Goal: Find specific page/section: Find specific page/section

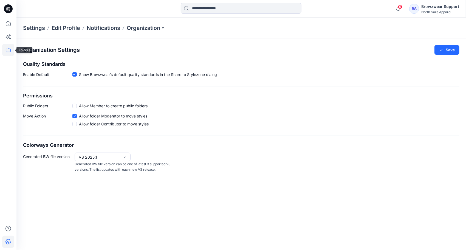
click at [7, 48] on icon at bounding box center [8, 50] width 12 height 12
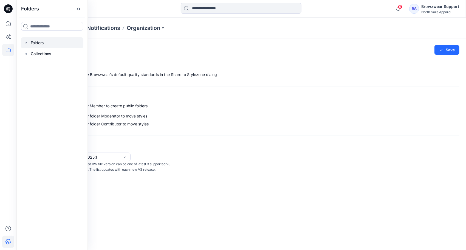
click at [40, 44] on div at bounding box center [52, 42] width 63 height 11
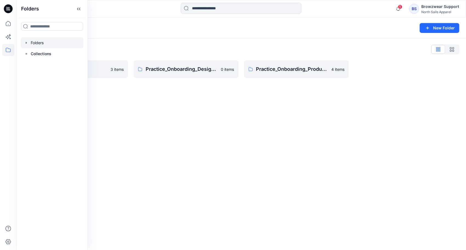
click at [218, 146] on div "Folders New Folder Folders List BW Studio Projects 3 items Practice_Onboarding_…" at bounding box center [241, 134] width 450 height 232
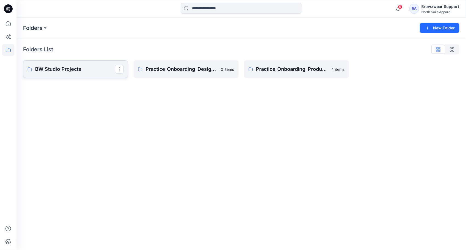
click at [57, 68] on p "BW Studio Projects" at bounding box center [75, 69] width 80 height 8
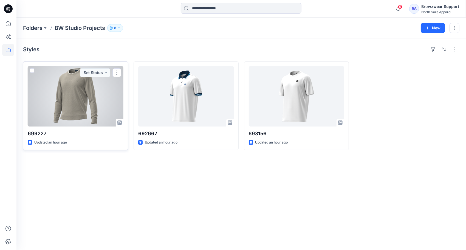
click at [85, 98] on div at bounding box center [76, 96] width 96 height 60
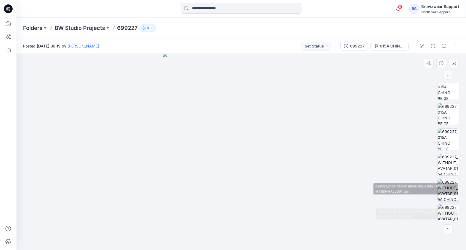
scroll to position [61, 0]
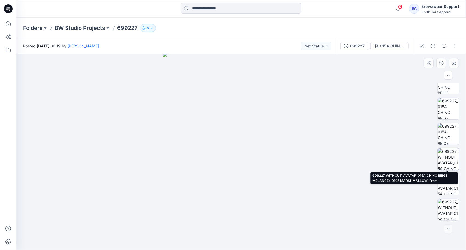
click at [449, 160] on img at bounding box center [448, 158] width 21 height 21
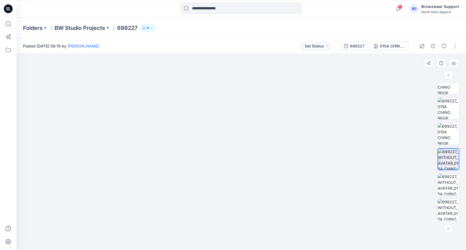
drag, startPoint x: 248, startPoint y: 104, endPoint x: 256, endPoint y: 158, distance: 54.0
click at [261, 186] on img at bounding box center [242, 120] width 268 height 260
drag, startPoint x: 315, startPoint y: 165, endPoint x: 306, endPoint y: 161, distance: 10.1
click at [306, 161] on img at bounding box center [241, 106] width 347 height 288
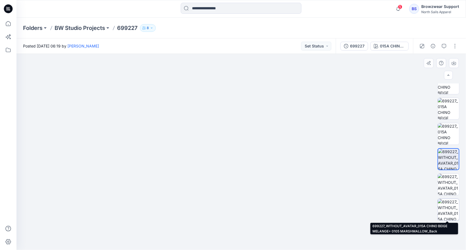
click at [450, 209] on img at bounding box center [448, 209] width 21 height 21
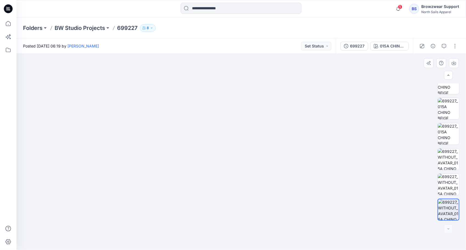
drag, startPoint x: 265, startPoint y: 106, endPoint x: 253, endPoint y: 226, distance: 119.7
click at [253, 226] on img at bounding box center [241, 88] width 386 height 323
click at [448, 179] on img at bounding box center [448, 184] width 21 height 21
drag, startPoint x: 298, startPoint y: 78, endPoint x: 302, endPoint y: 167, distance: 89.3
click at [302, 167] on img at bounding box center [241, 131] width 229 height 237
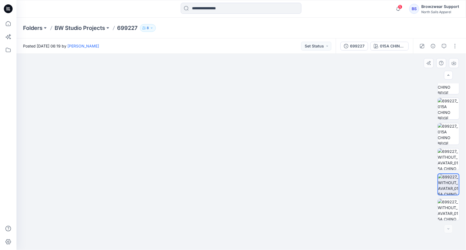
drag, startPoint x: 211, startPoint y: 215, endPoint x: 215, endPoint y: 174, distance: 41.6
click at [216, 200] on img at bounding box center [241, 125] width 425 height 250
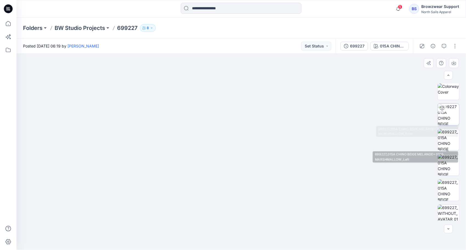
scroll to position [0, 0]
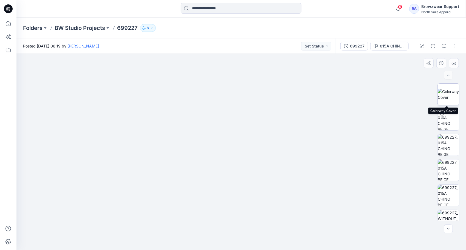
click at [446, 93] on img at bounding box center [448, 95] width 21 height 12
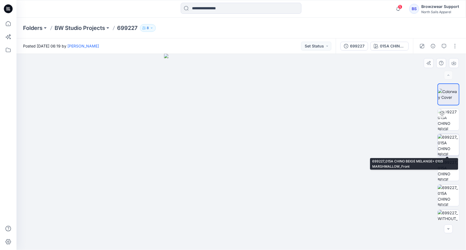
click at [454, 144] on img at bounding box center [448, 144] width 21 height 21
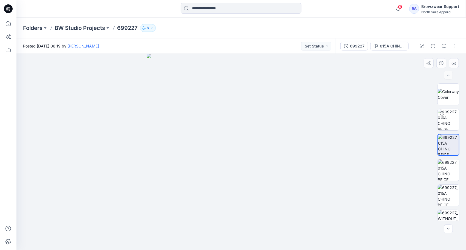
drag, startPoint x: 252, startPoint y: 107, endPoint x: 253, endPoint y: 211, distance: 104.0
click at [253, 211] on img at bounding box center [241, 152] width 189 height 196
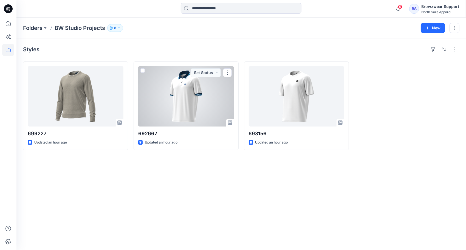
click at [178, 98] on div at bounding box center [186, 96] width 96 height 60
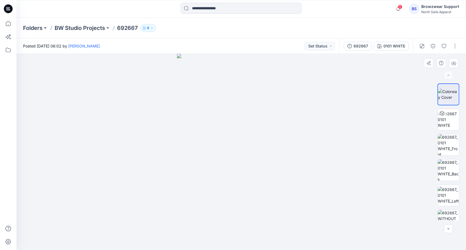
drag, startPoint x: 245, startPoint y: 91, endPoint x: 246, endPoint y: 119, distance: 28.8
click at [246, 119] on img at bounding box center [241, 152] width 129 height 196
click at [448, 143] on img at bounding box center [448, 144] width 21 height 21
drag, startPoint x: 245, startPoint y: 80, endPoint x: 241, endPoint y: 171, distance: 91.5
click at [240, 177] on img at bounding box center [241, 111] width 307 height 277
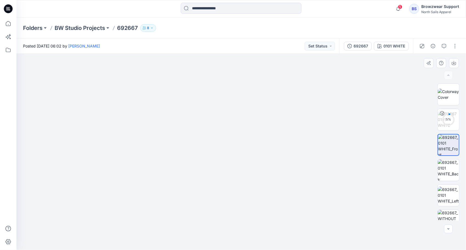
drag, startPoint x: 269, startPoint y: 98, endPoint x: 268, endPoint y: 167, distance: 68.6
click at [268, 167] on img at bounding box center [241, 113] width 465 height 274
drag, startPoint x: 246, startPoint y: 221, endPoint x: 242, endPoint y: 117, distance: 104.4
click at [245, 130] on img at bounding box center [242, 134] width 278 height 231
drag, startPoint x: 242, startPoint y: 126, endPoint x: 250, endPoint y: 230, distance: 103.8
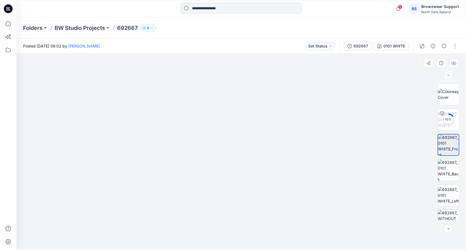
click at [249, 248] on img at bounding box center [242, 132] width 278 height 237
click at [449, 171] on img at bounding box center [448, 169] width 21 height 21
drag, startPoint x: 246, startPoint y: 102, endPoint x: 248, endPoint y: 137, distance: 34.6
click at [248, 141] on img at bounding box center [241, 152] width 110 height 196
drag, startPoint x: 243, startPoint y: 95, endPoint x: 245, endPoint y: 102, distance: 6.8
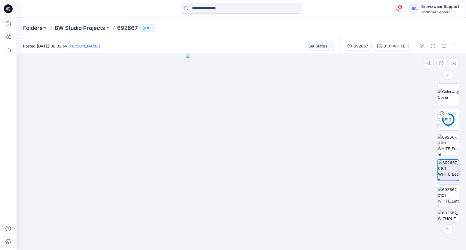
click at [245, 102] on img at bounding box center [241, 152] width 110 height 196
drag, startPoint x: 241, startPoint y: 82, endPoint x: 245, endPoint y: 171, distance: 89.5
click at [246, 238] on img at bounding box center [242, 84] width 268 height 332
drag, startPoint x: 243, startPoint y: 100, endPoint x: 250, endPoint y: 217, distance: 117.2
click at [250, 217] on img at bounding box center [242, 113] width 268 height 273
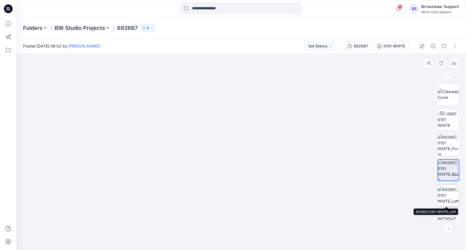
click at [449, 199] on img at bounding box center [448, 195] width 21 height 17
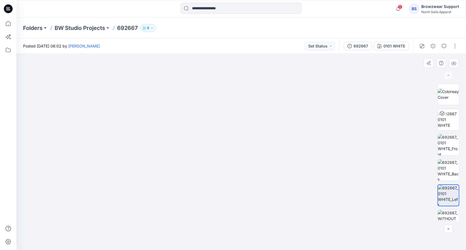
drag, startPoint x: 253, startPoint y: 111, endPoint x: 261, endPoint y: 231, distance: 120.8
click at [254, 235] on img at bounding box center [241, 141] width 307 height 218
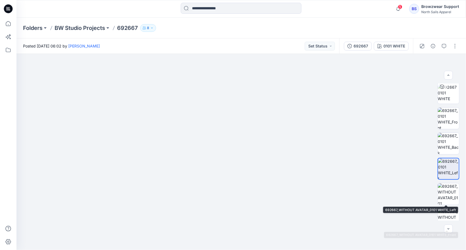
scroll to position [27, 0]
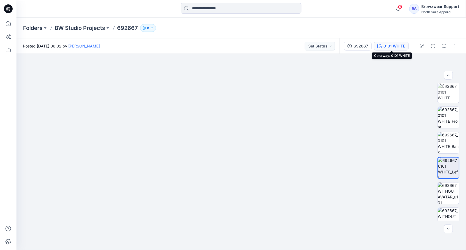
click at [391, 50] on button "0101 WHITE" at bounding box center [391, 46] width 35 height 9
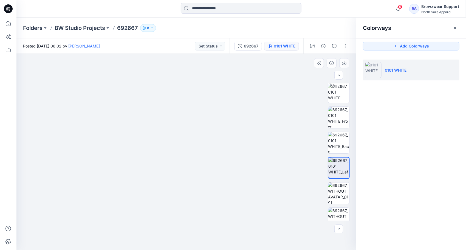
click at [267, 108] on img at bounding box center [186, 141] width 307 height 218
click at [338, 216] on img at bounding box center [338, 218] width 21 height 21
drag, startPoint x: 179, startPoint y: 85, endPoint x: 186, endPoint y: 163, distance: 78.2
click at [186, 163] on img at bounding box center [187, 117] width 268 height 266
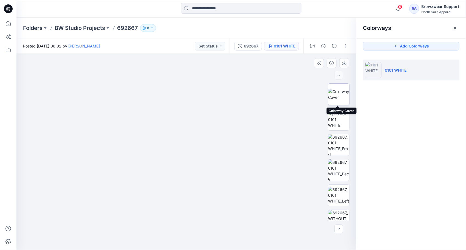
click at [335, 99] on img at bounding box center [338, 95] width 21 height 12
drag, startPoint x: 226, startPoint y: 74, endPoint x: 221, endPoint y: 105, distance: 31.1
click at [223, 108] on img at bounding box center [187, 152] width 124 height 196
drag, startPoint x: 270, startPoint y: 176, endPoint x: 316, endPoint y: 148, distance: 54.6
click at [270, 176] on div at bounding box center [186, 152] width 340 height 196
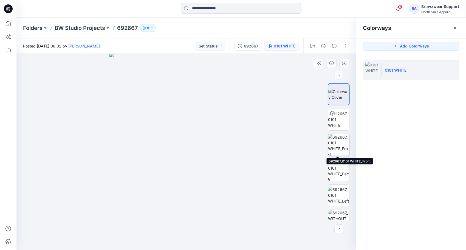
click at [340, 142] on img at bounding box center [338, 144] width 21 height 21
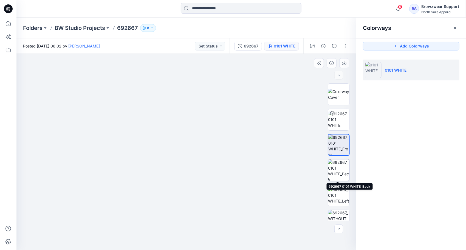
click at [342, 172] on img at bounding box center [338, 169] width 21 height 21
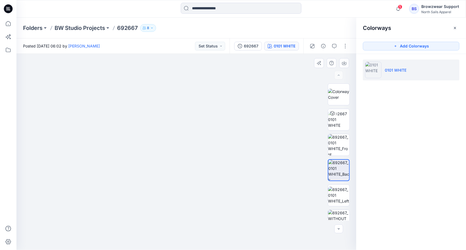
drag, startPoint x: 216, startPoint y: 91, endPoint x: 233, endPoint y: 191, distance: 101.6
click at [232, 193] on img at bounding box center [189, 86] width 347 height 327
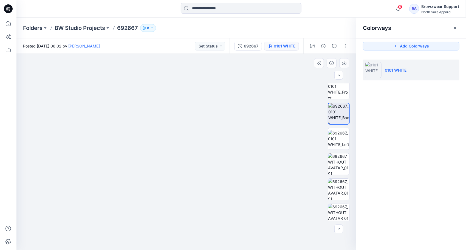
scroll to position [61, 0]
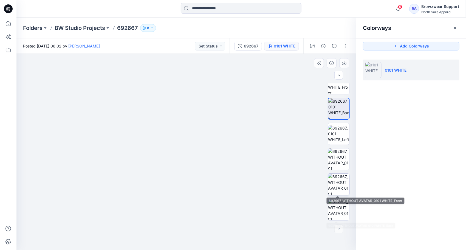
click at [339, 178] on img at bounding box center [338, 184] width 21 height 21
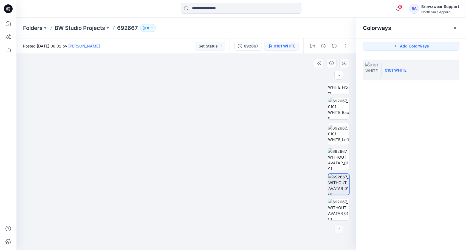
drag, startPoint x: 243, startPoint y: 86, endPoint x: 239, endPoint y: 152, distance: 65.7
click at [249, 47] on div "692667" at bounding box center [251, 46] width 15 height 6
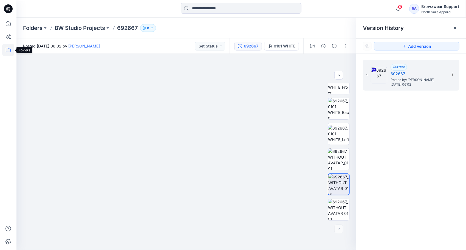
click at [8, 52] on icon at bounding box center [8, 50] width 5 height 4
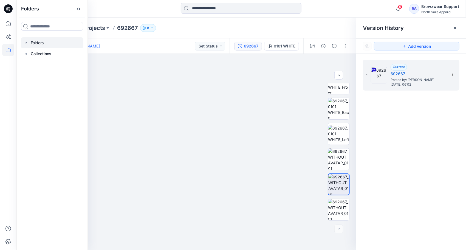
click at [40, 43] on div at bounding box center [52, 42] width 63 height 11
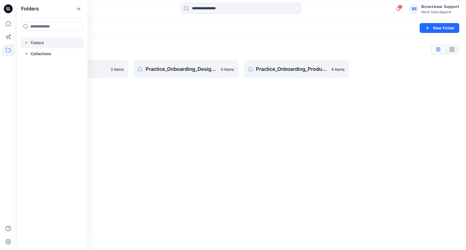
click at [141, 108] on div "Folders New Folder Folders List BW Studio Projects 3 items Practice_Onboarding_…" at bounding box center [241, 134] width 450 height 232
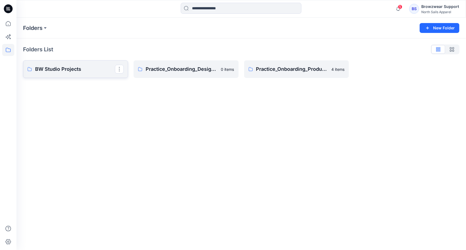
click at [91, 70] on p "BW Studio Projects" at bounding box center [75, 69] width 80 height 8
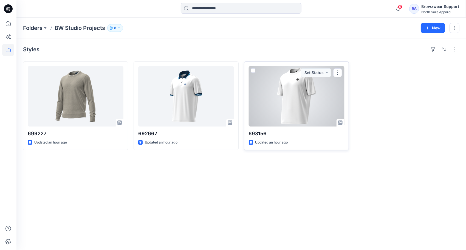
click at [318, 109] on div at bounding box center [297, 96] width 96 height 60
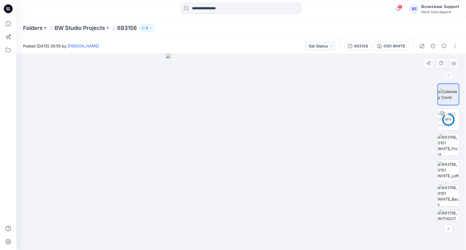
drag, startPoint x: 224, startPoint y: 109, endPoint x: 228, endPoint y: 155, distance: 46.3
click at [227, 184] on img at bounding box center [241, 152] width 150 height 196
drag, startPoint x: 243, startPoint y: 81, endPoint x: 245, endPoint y: 110, distance: 29.1
click at [243, 111] on img at bounding box center [241, 152] width 154 height 196
click at [451, 146] on img at bounding box center [448, 144] width 21 height 21
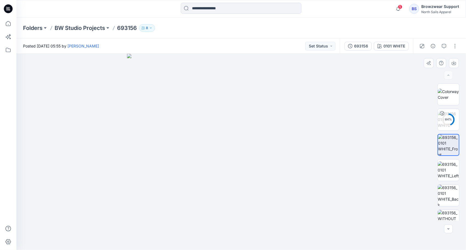
drag, startPoint x: 247, startPoint y: 73, endPoint x: 256, endPoint y: 178, distance: 105.5
click at [252, 195] on img at bounding box center [241, 152] width 229 height 196
drag, startPoint x: 272, startPoint y: 226, endPoint x: 262, endPoint y: 131, distance: 95.5
click at [262, 131] on img at bounding box center [231, 104] width 593 height 291
drag, startPoint x: 258, startPoint y: 199, endPoint x: 248, endPoint y: 149, distance: 50.9
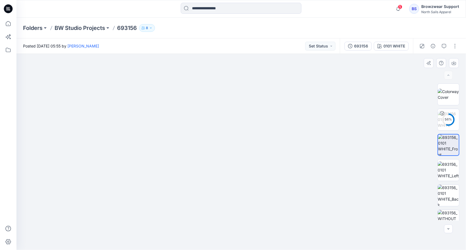
click at [248, 149] on img at bounding box center [241, 143] width 120 height 214
drag, startPoint x: 209, startPoint y: 84, endPoint x: 220, endPoint y: 177, distance: 94.0
click at [220, 177] on img at bounding box center [241, 38] width 238 height 423
drag, startPoint x: 241, startPoint y: 94, endPoint x: 242, endPoint y: 178, distance: 84.8
click at [242, 178] on img at bounding box center [241, 127] width 238 height 246
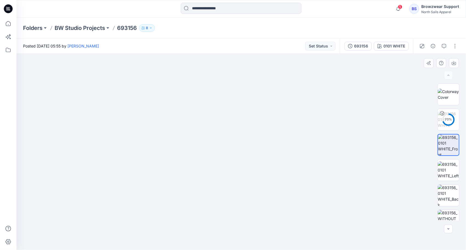
drag, startPoint x: 282, startPoint y: 110, endPoint x: 285, endPoint y: 130, distance: 19.9
click at [285, 130] on img at bounding box center [241, 137] width 238 height 226
drag, startPoint x: 247, startPoint y: 185, endPoint x: 247, endPoint y: 163, distance: 22.0
click at [247, 163] on img at bounding box center [241, 152] width 110 height 196
click at [81, 28] on p "BW Studio Projects" at bounding box center [80, 28] width 50 height 8
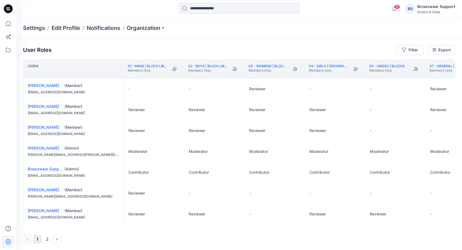
scroll to position [165, 0]
